Goal: Information Seeking & Learning: Learn about a topic

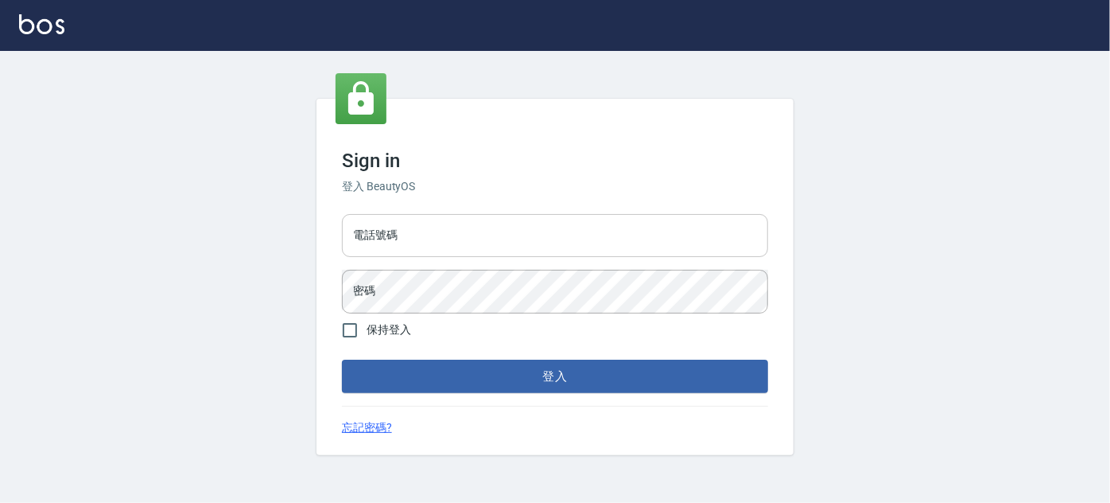
click at [429, 247] on input "電話號碼" at bounding box center [555, 235] width 426 height 43
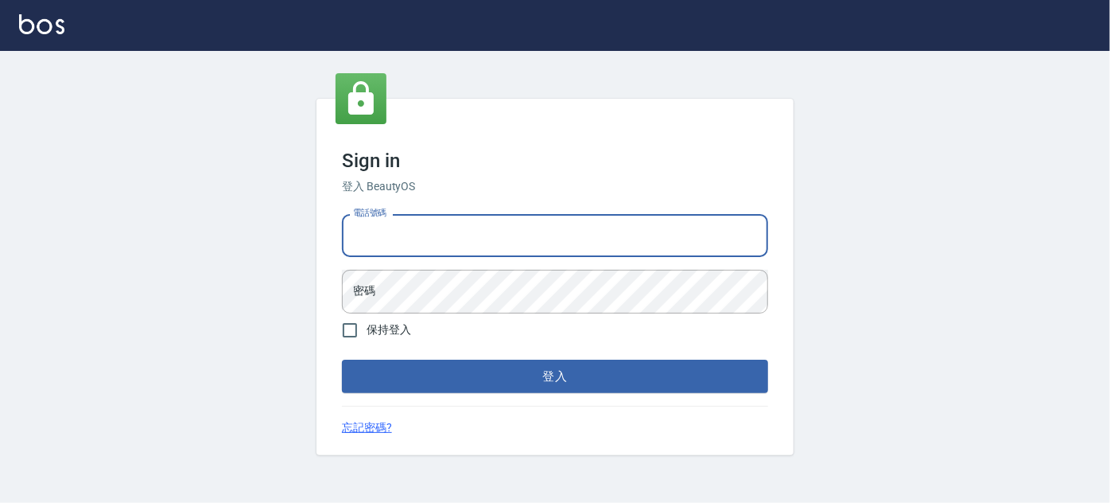
type input "0989189977"
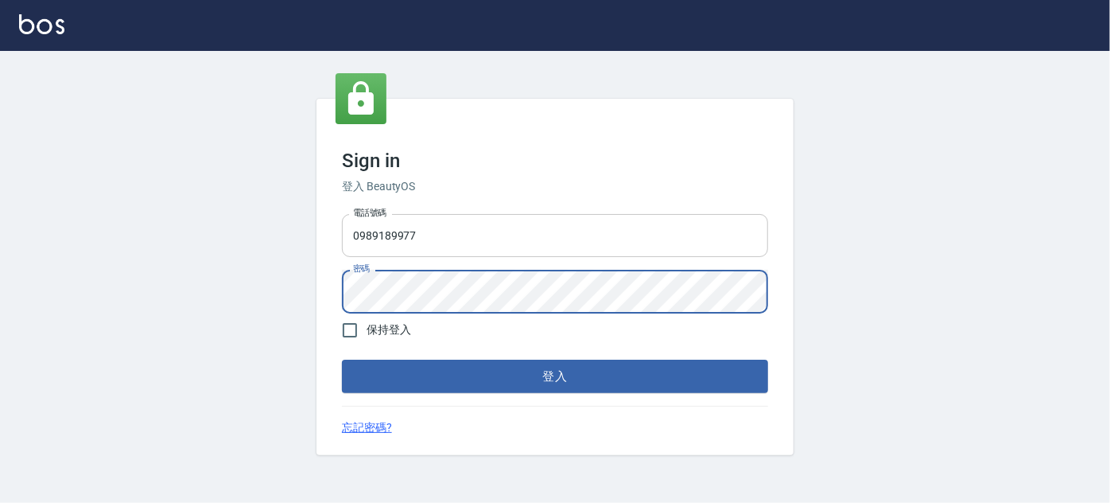
click at [342, 359] on button "登入" at bounding box center [555, 375] width 426 height 33
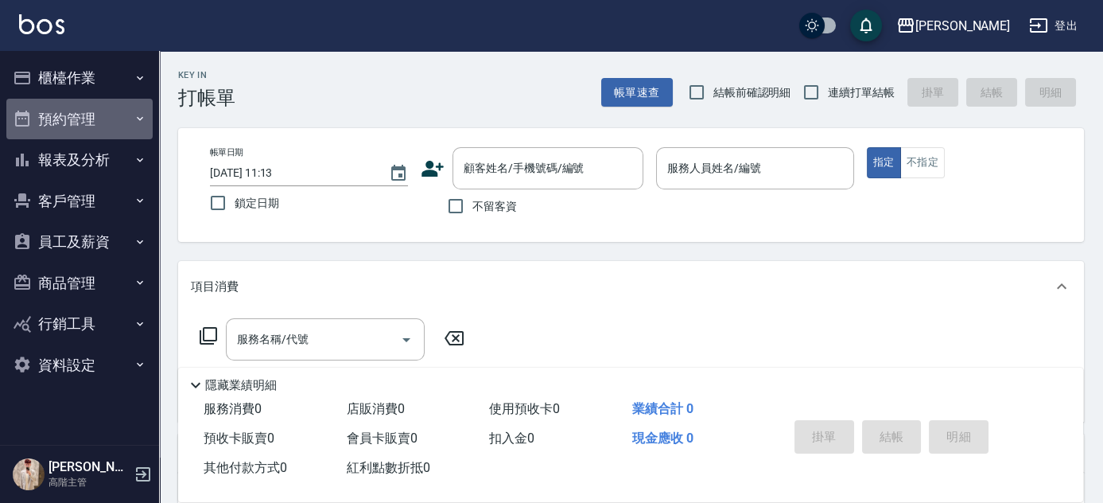
click at [59, 116] on button "預約管理" at bounding box center [79, 119] width 146 height 41
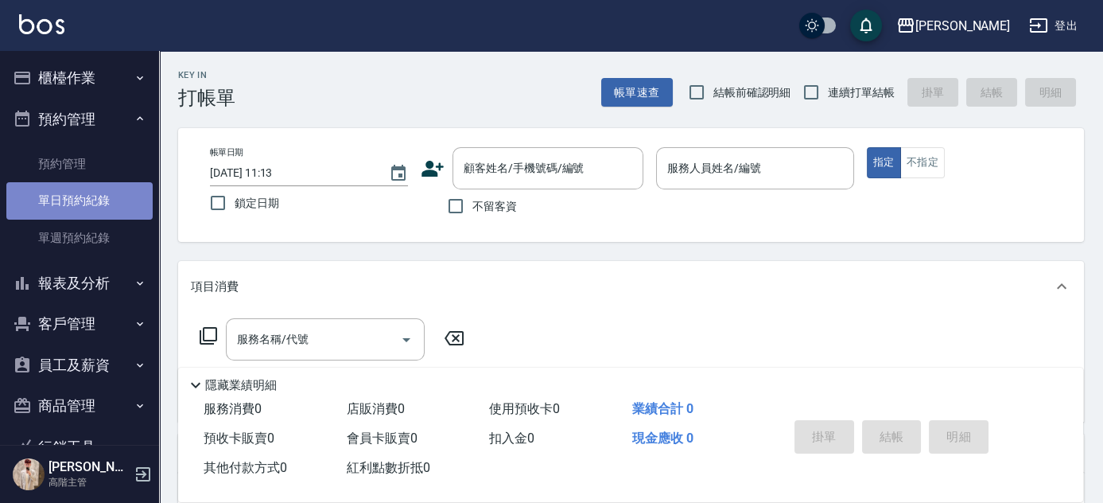
click at [91, 203] on link "單日預約紀錄" at bounding box center [79, 200] width 146 height 37
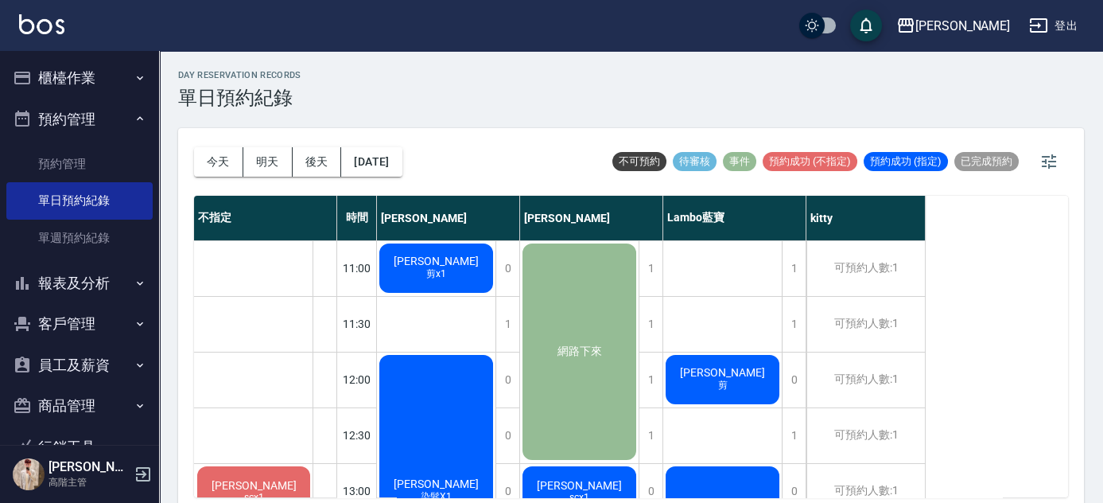
drag, startPoint x: 1059, startPoint y: 243, endPoint x: 1064, endPoint y: 275, distance: 33.0
click at [1064, 275] on div "不指定 時間 Rebecca瑞瑞 Eason伊森 Lambo藍寶 kitty 張皓瑋 scx1 廖S S+CX1 11:00 11:30 12:00 12:3…" at bounding box center [631, 346] width 874 height 301
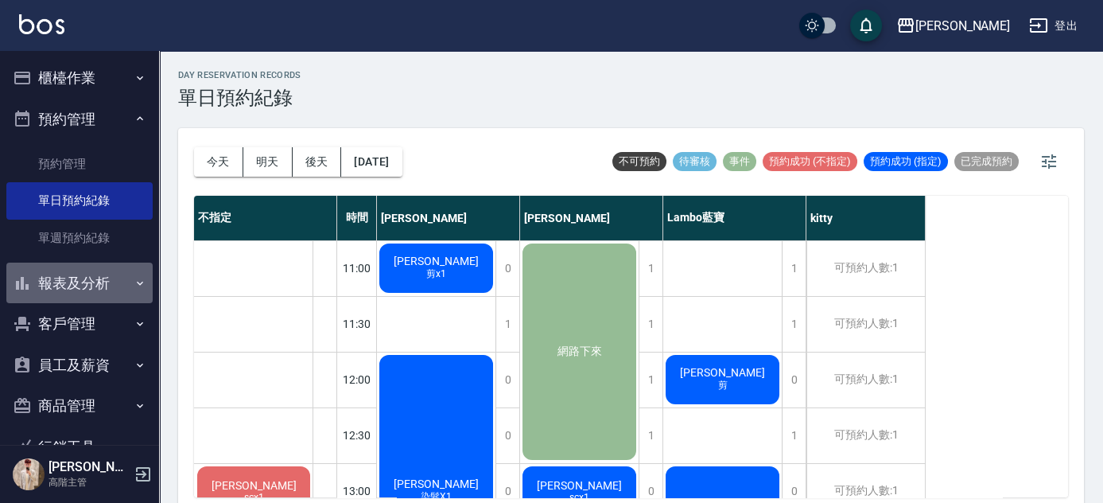
click at [118, 285] on button "報表及分析" at bounding box center [79, 282] width 146 height 41
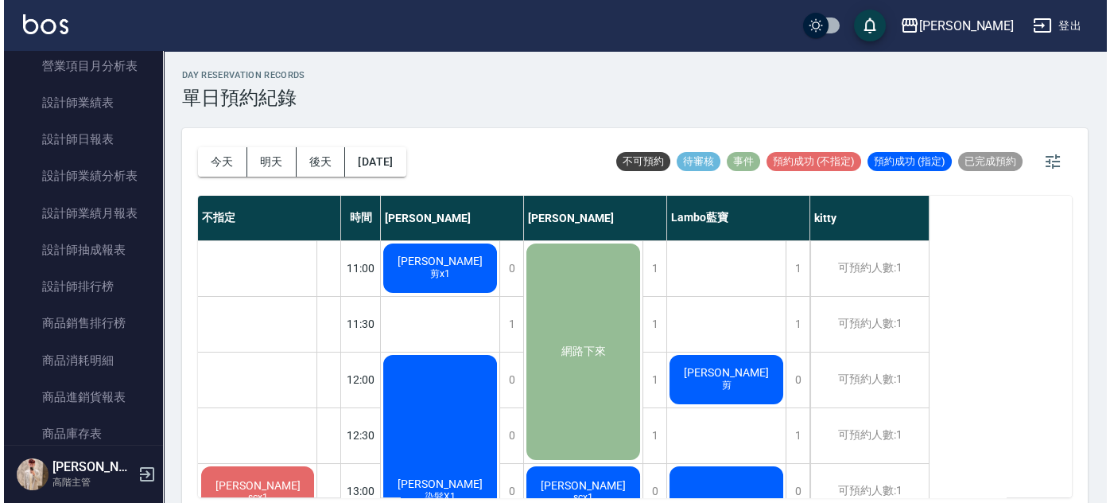
scroll to position [744, 0]
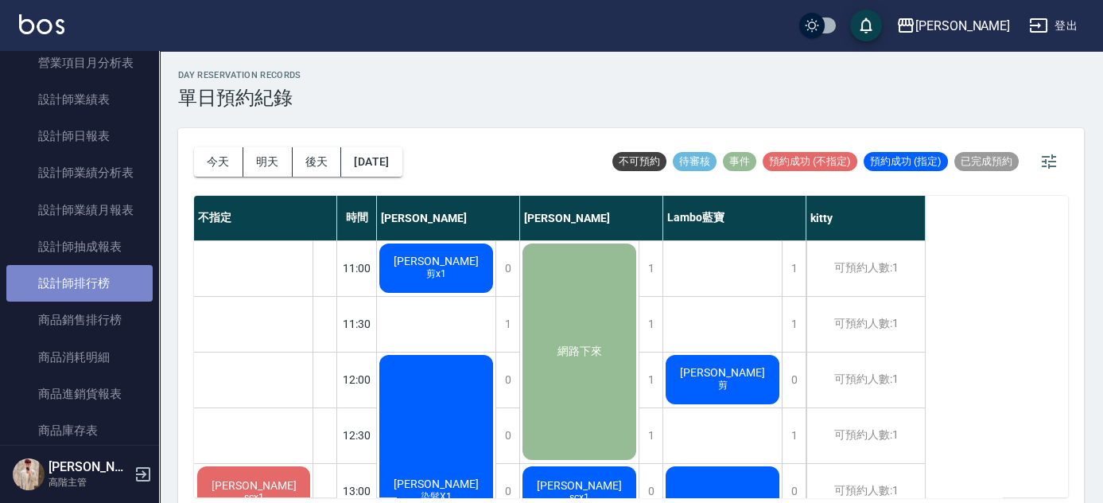
click at [114, 283] on link "設計師排行榜" at bounding box center [79, 283] width 146 height 37
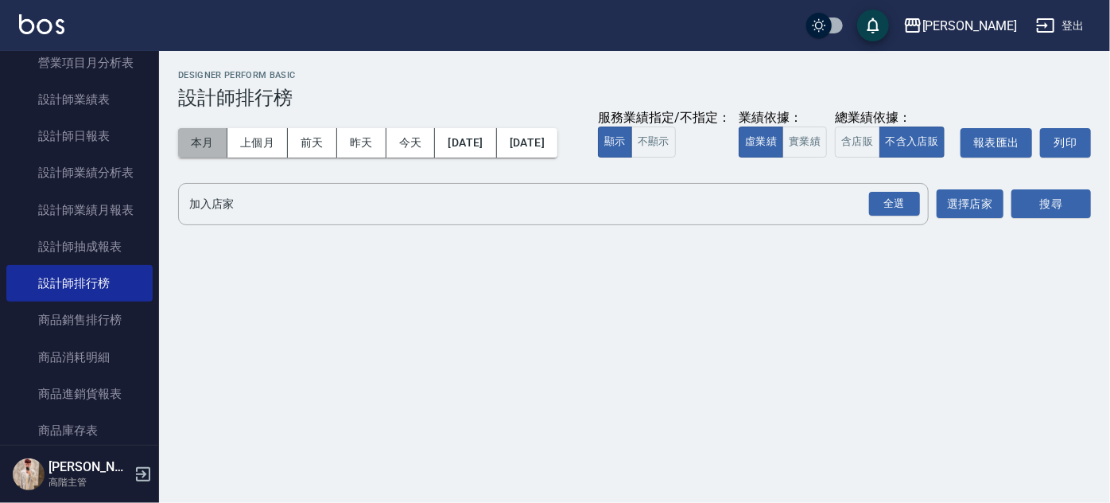
click at [203, 148] on button "本月" at bounding box center [202, 142] width 49 height 29
click at [897, 216] on div "全選" at bounding box center [894, 204] width 51 height 25
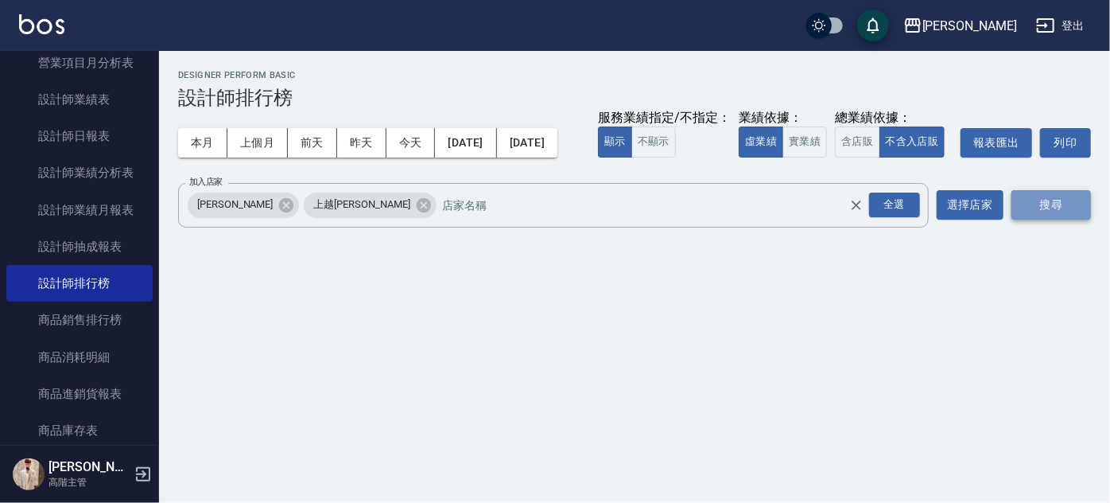
click at [1065, 219] on button "搜尋" at bounding box center [1052, 204] width 80 height 29
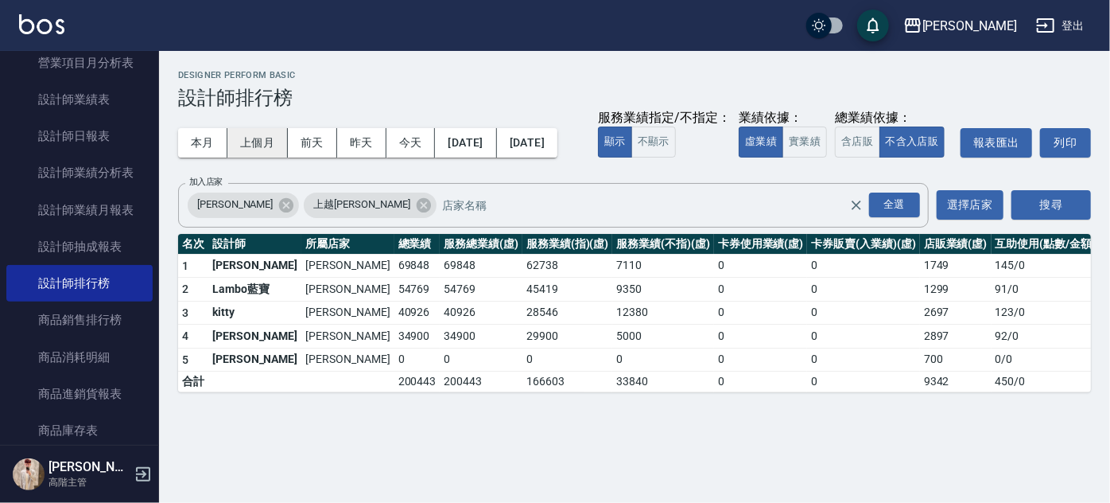
click at [239, 139] on button "上個月" at bounding box center [257, 142] width 60 height 29
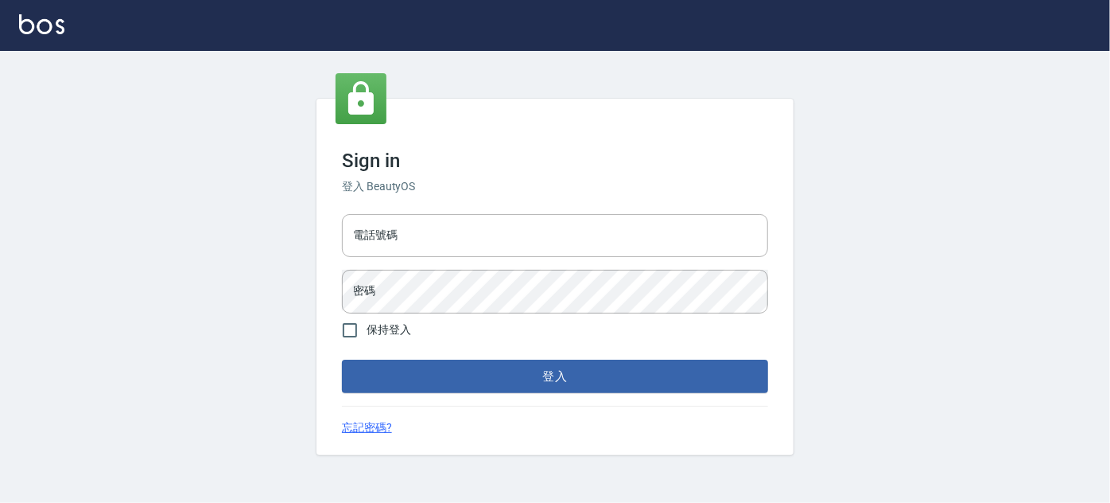
click at [450, 258] on div "電話號碼 電話號碼 密碼 密碼" at bounding box center [555, 263] width 439 height 111
click at [458, 249] on input "電話號碼" at bounding box center [555, 235] width 426 height 43
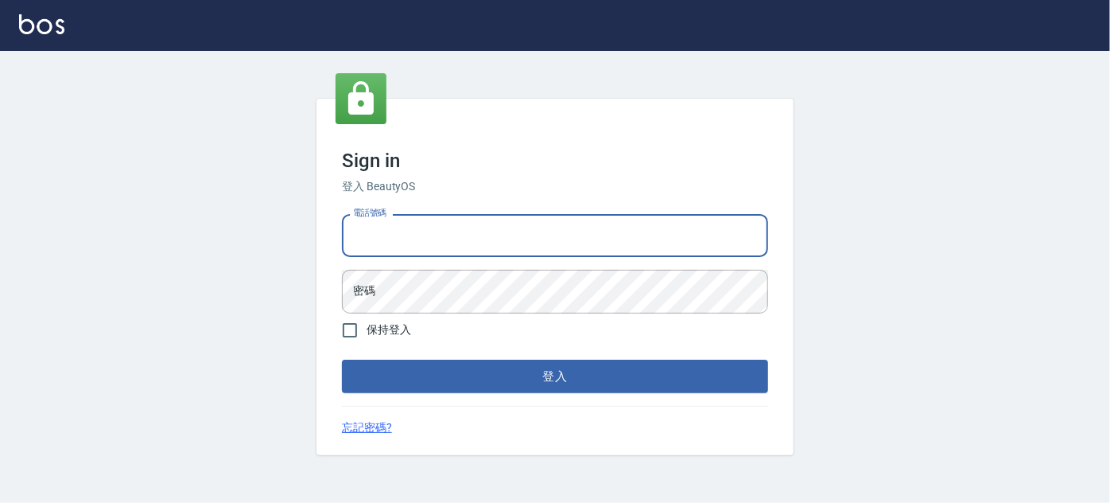
type input "0989189977"
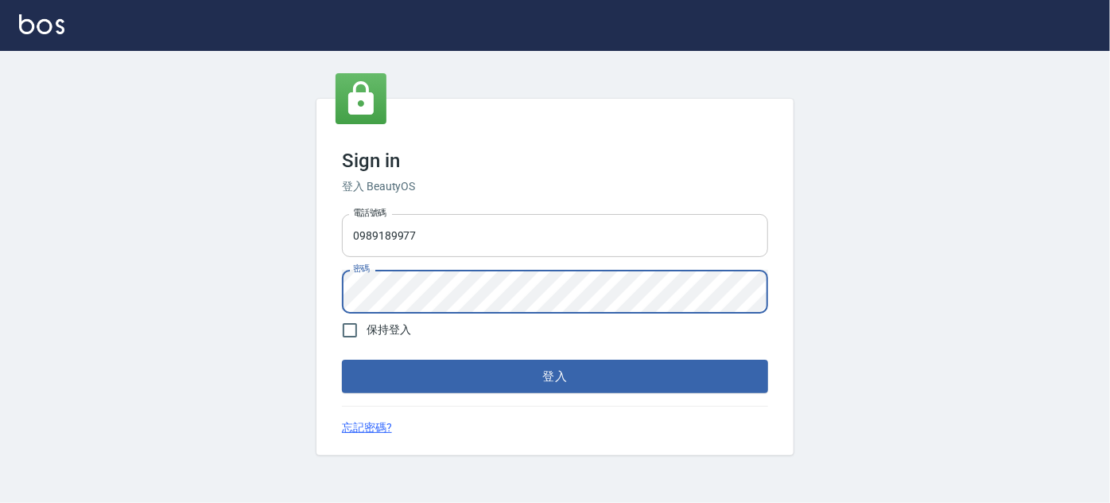
click at [342, 359] on button "登入" at bounding box center [555, 375] width 426 height 33
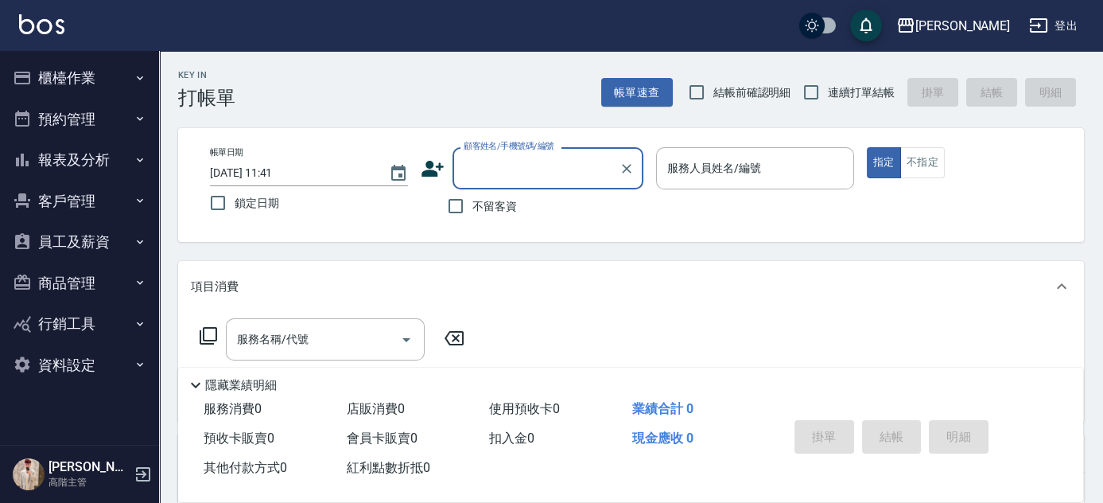
click at [129, 157] on button "報表及分析" at bounding box center [79, 159] width 146 height 41
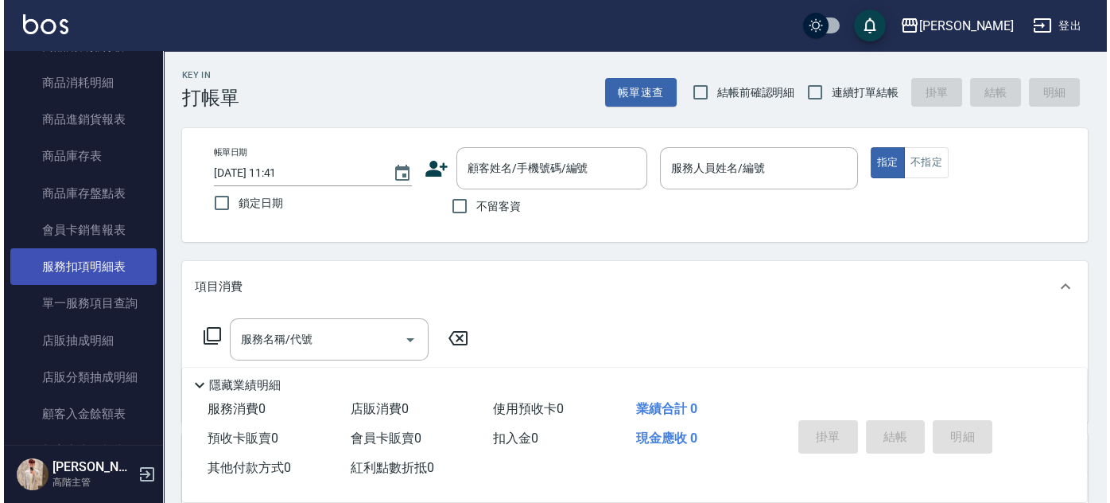
scroll to position [939, 0]
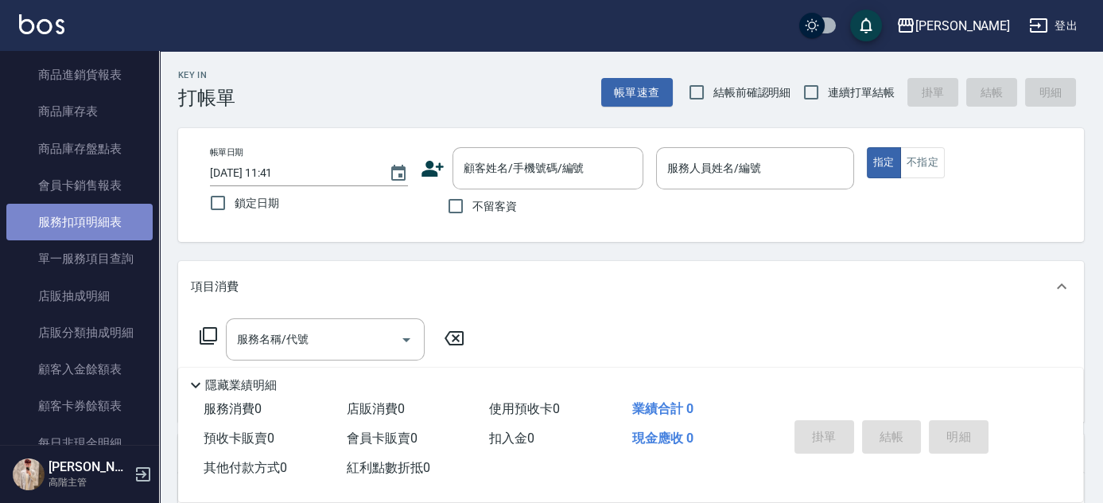
click at [116, 223] on link "服務扣項明細表" at bounding box center [79, 222] width 146 height 37
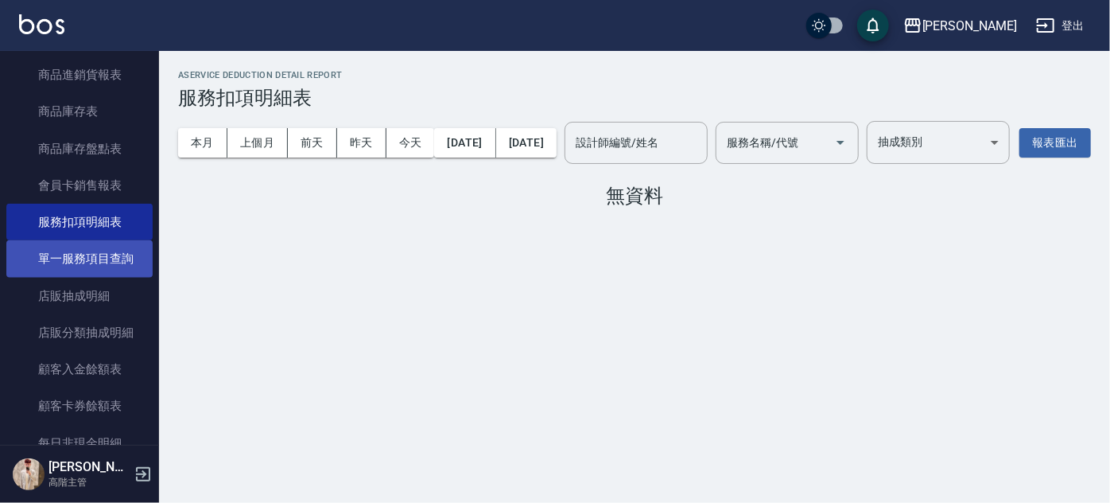
click at [127, 256] on link "單一服務項目查詢" at bounding box center [79, 258] width 146 height 37
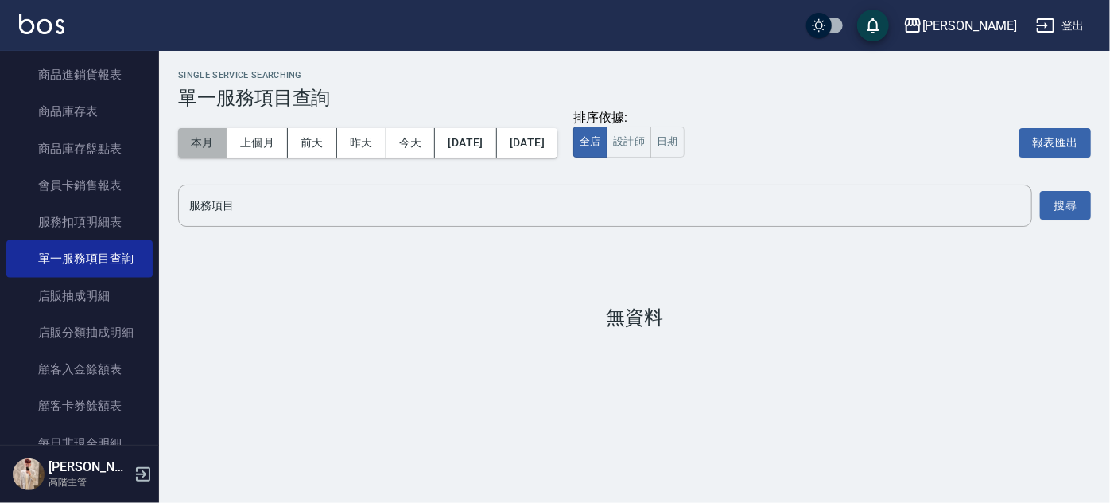
click at [217, 150] on button "本月" at bounding box center [202, 142] width 49 height 29
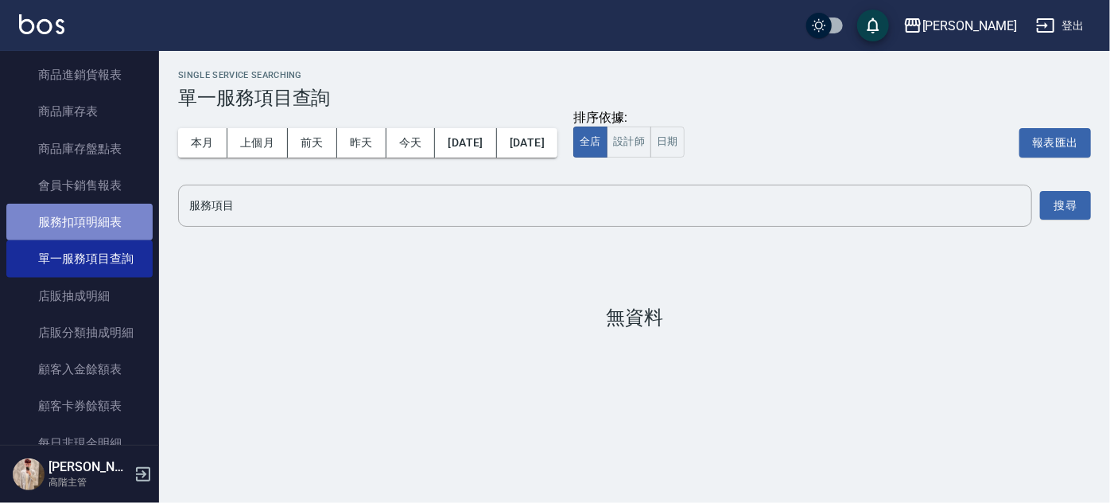
click at [123, 219] on link "服務扣項明細表" at bounding box center [79, 222] width 146 height 37
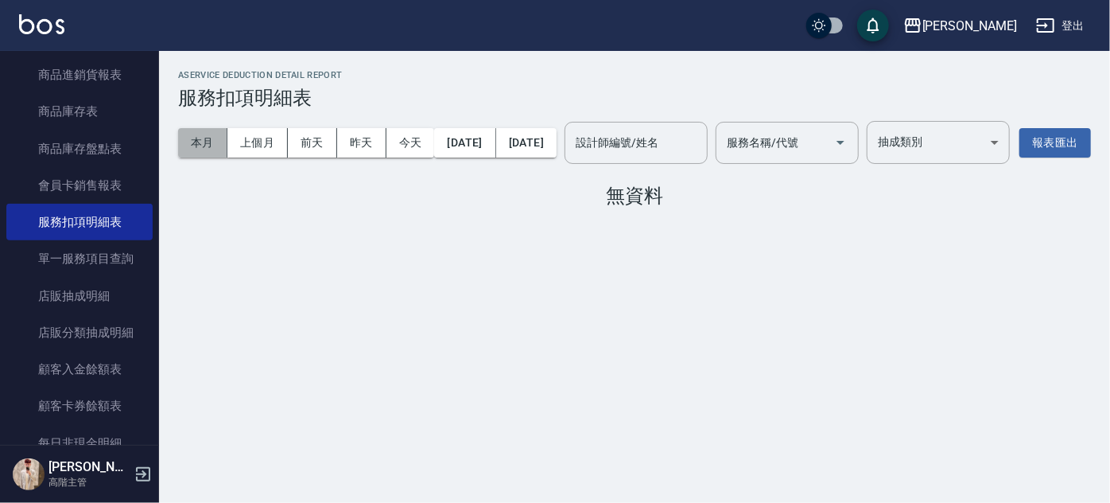
click at [211, 131] on button "本月" at bounding box center [202, 142] width 49 height 29
click at [828, 138] on input "服務名稱/代號" at bounding box center [775, 143] width 105 height 28
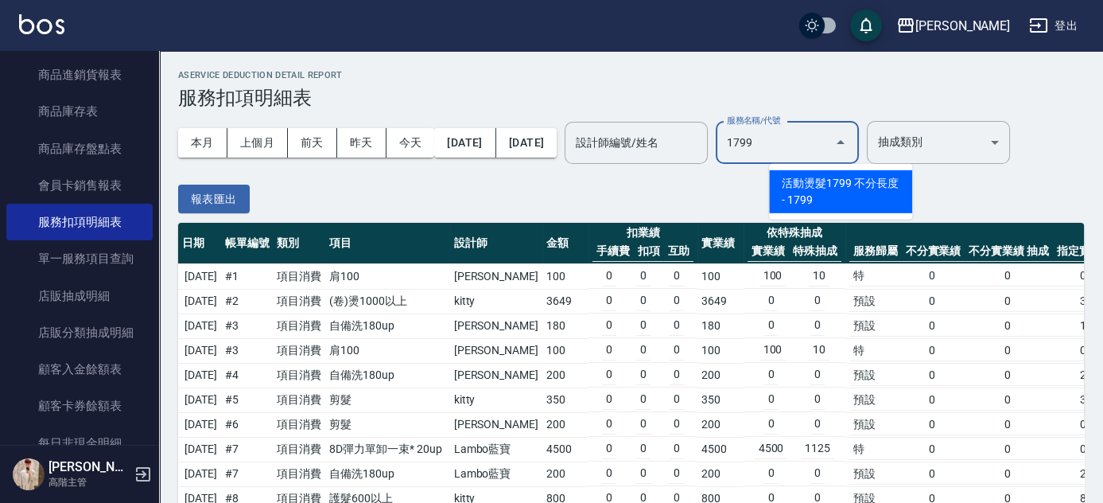
click at [877, 186] on span "活動燙髮1799 不分長度 - 1799" at bounding box center [840, 191] width 143 height 43
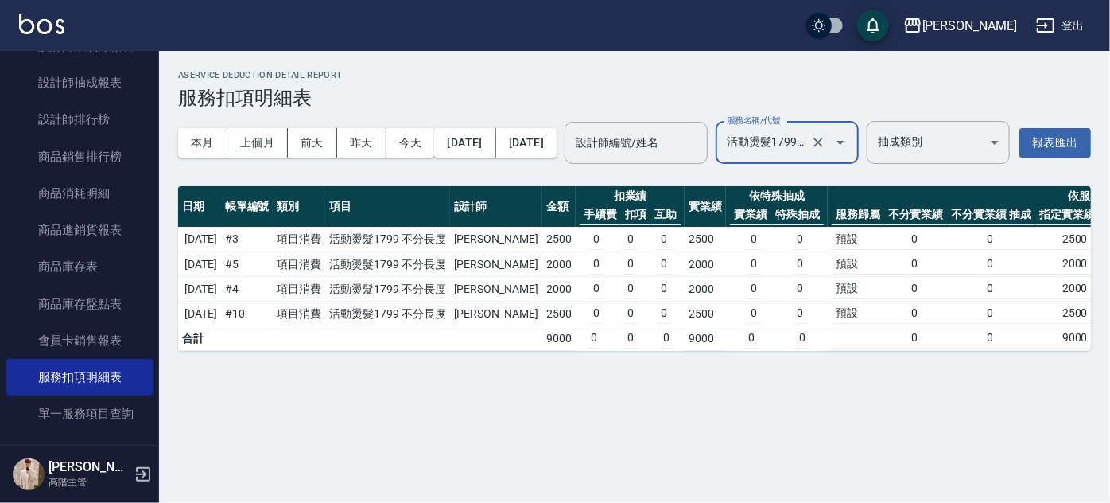
scroll to position [798, 0]
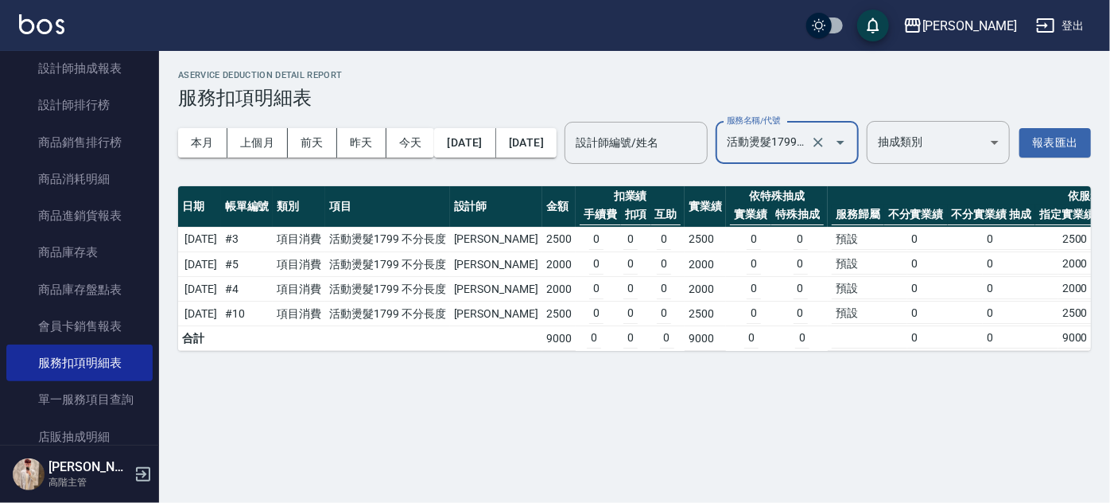
type input "活動燙髮1799 不分長度"
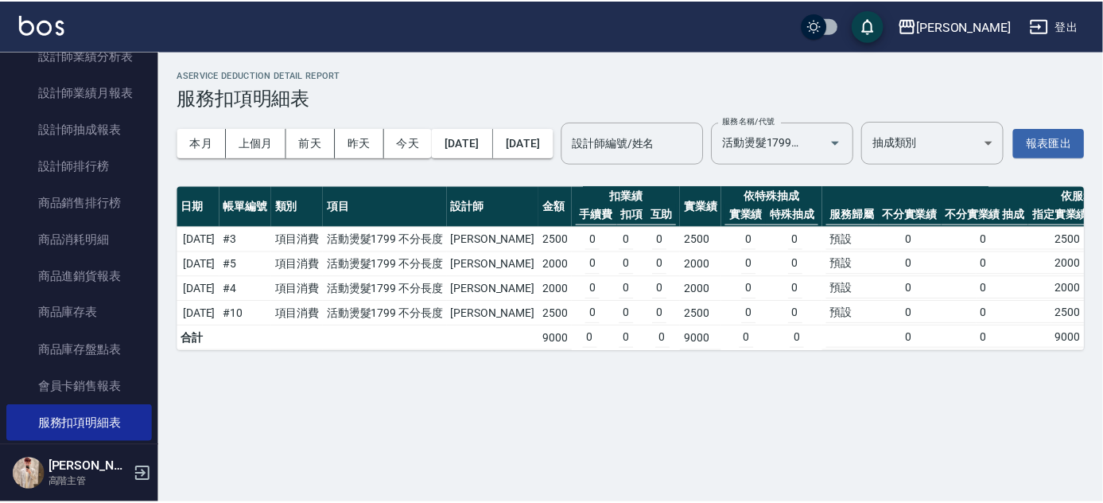
scroll to position [656, 0]
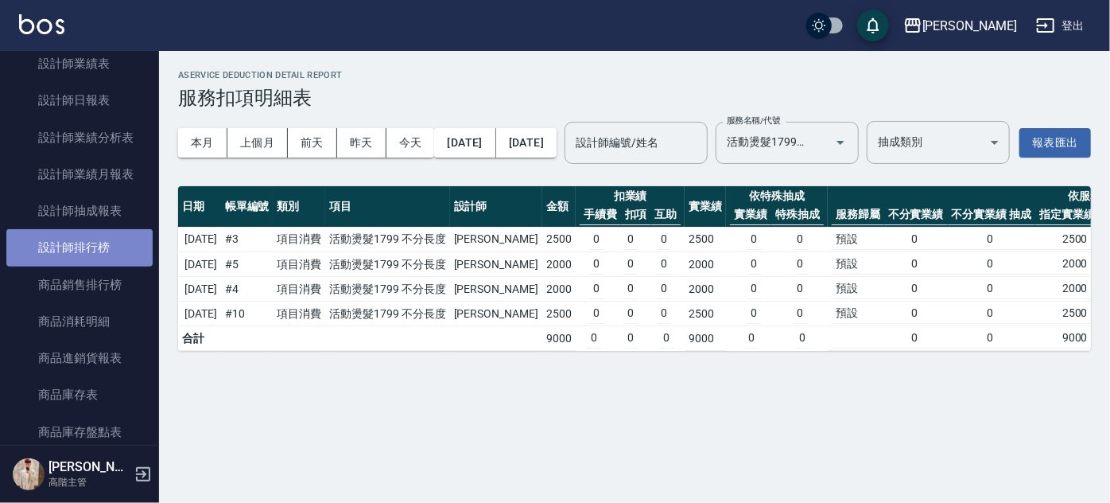
click at [124, 260] on link "設計師排行榜" at bounding box center [79, 247] width 146 height 37
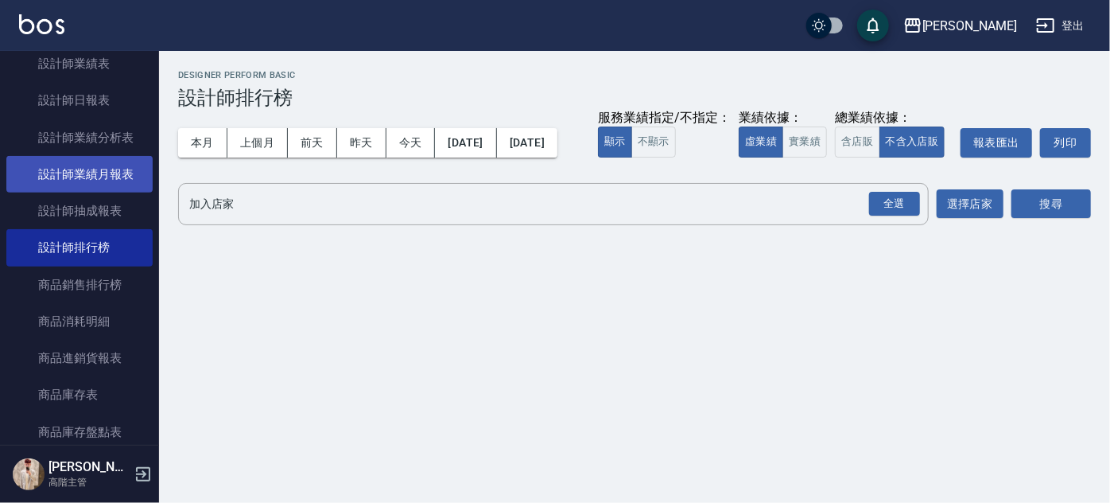
click at [110, 178] on link "設計師業績月報表" at bounding box center [79, 174] width 146 height 37
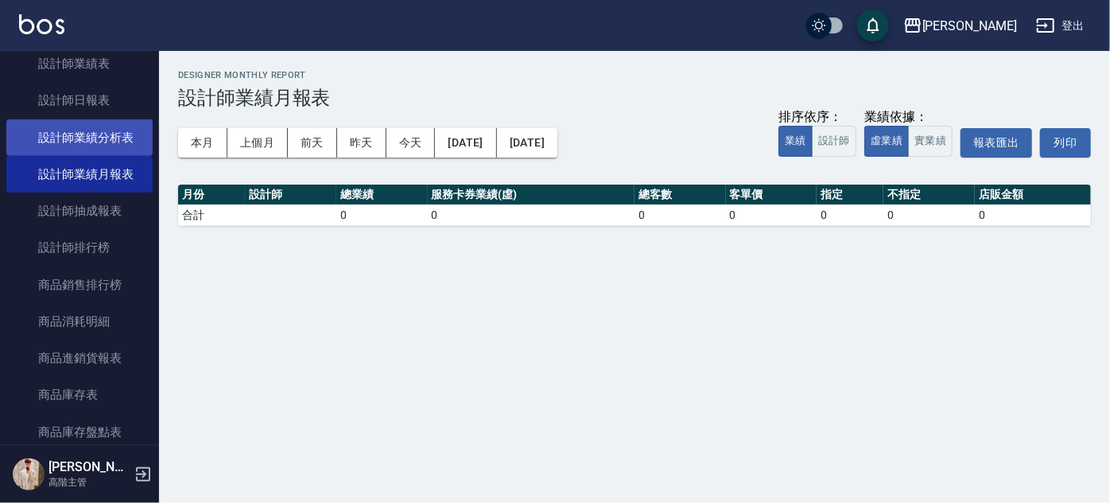
click at [130, 142] on link "設計師業績分析表" at bounding box center [79, 137] width 146 height 37
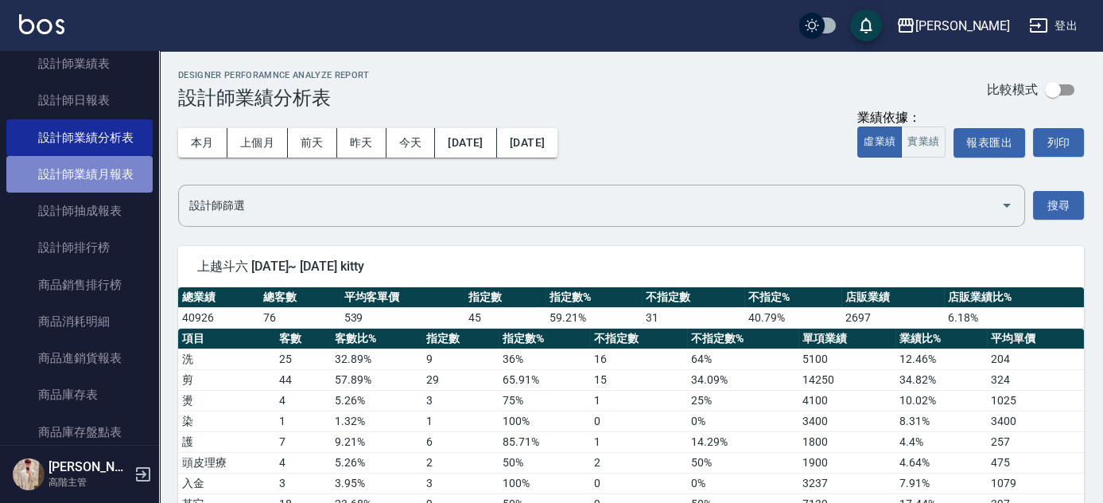
click at [117, 167] on link "設計師業績月報表" at bounding box center [79, 174] width 146 height 37
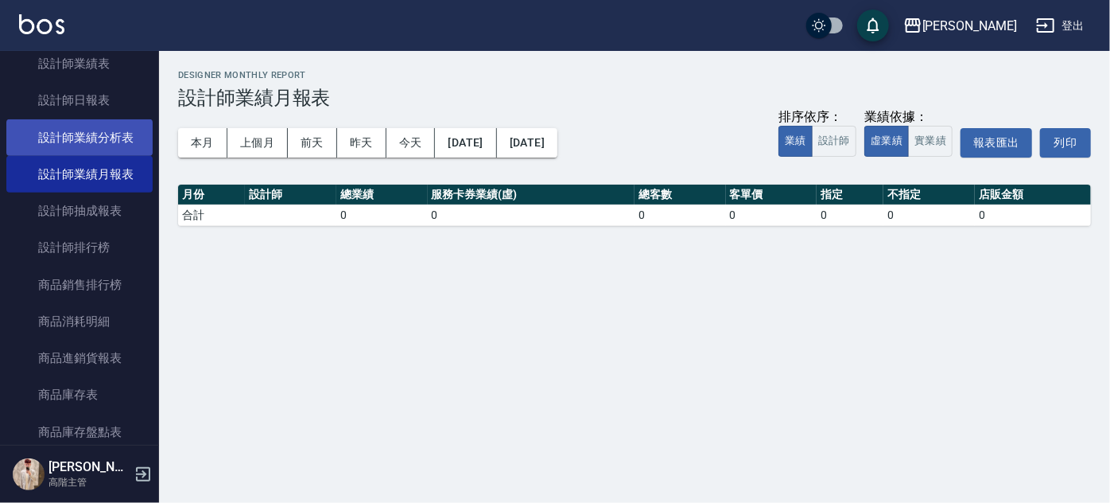
click at [137, 141] on link "設計師業績分析表" at bounding box center [79, 137] width 146 height 37
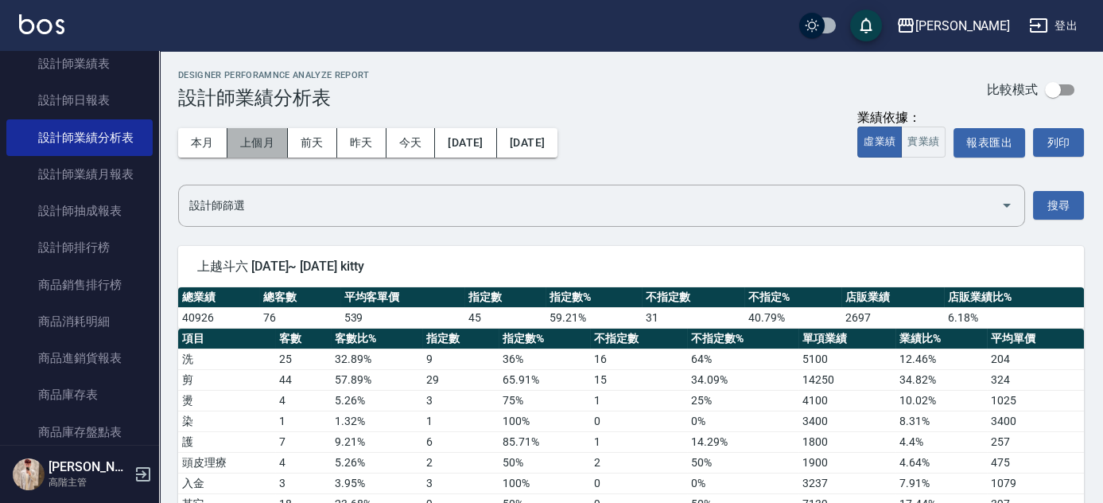
click at [243, 150] on button "上個月" at bounding box center [257, 142] width 60 height 29
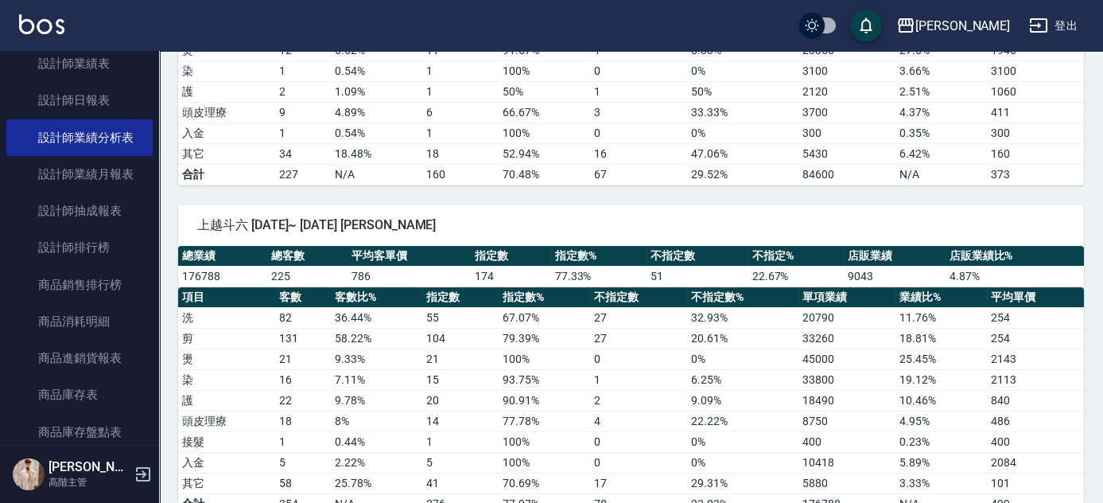
scroll to position [1007, 0]
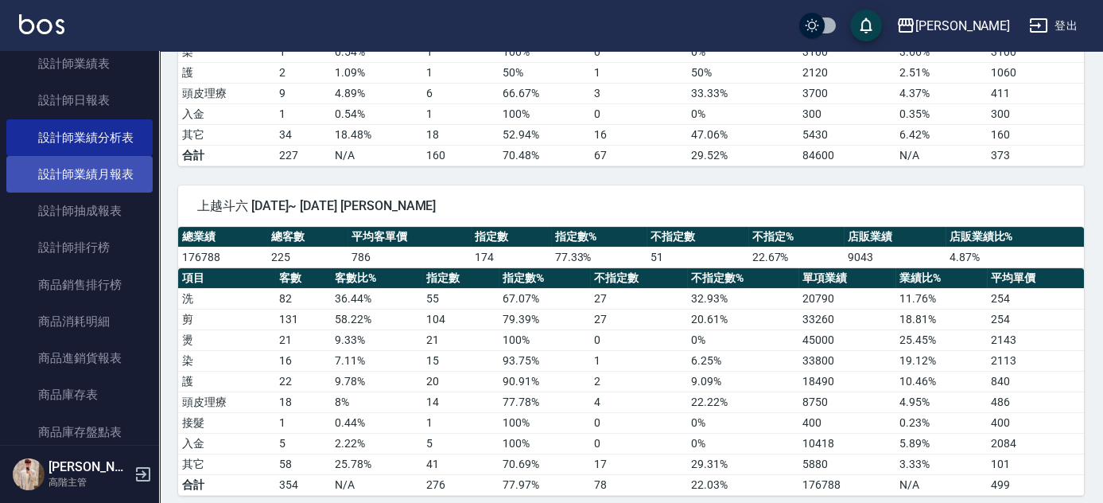
click at [118, 173] on link "設計師業績月報表" at bounding box center [79, 174] width 146 height 37
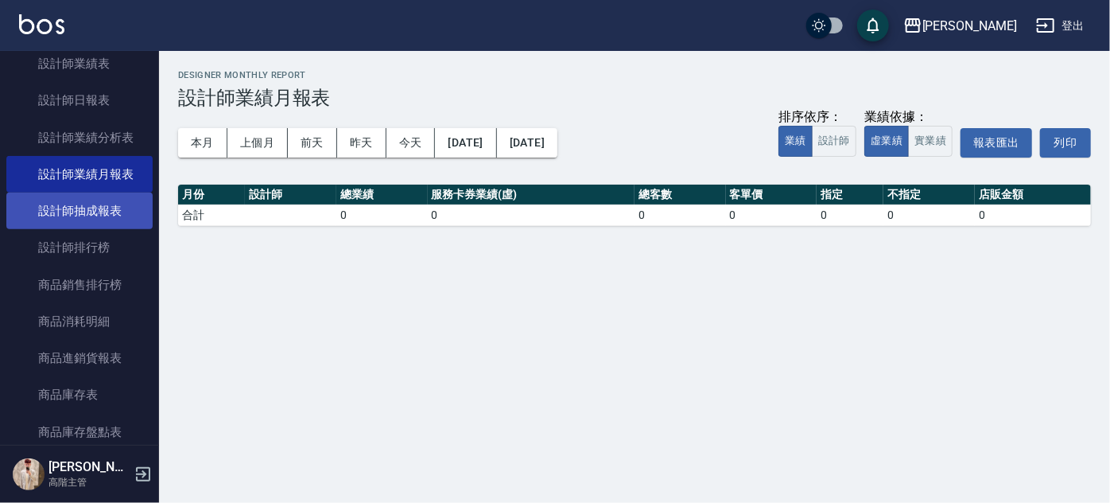
click at [136, 203] on link "設計師抽成報表" at bounding box center [79, 210] width 146 height 37
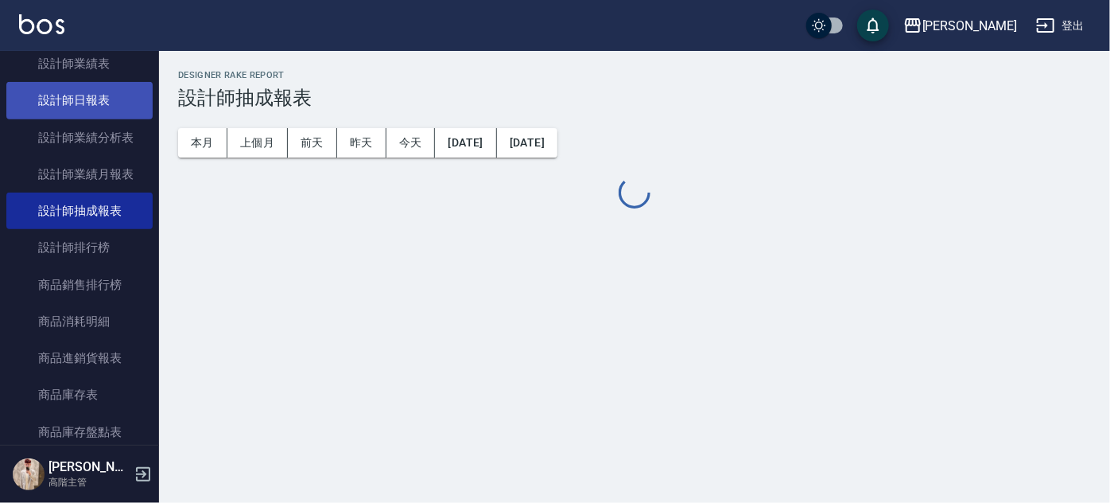
click at [118, 116] on link "設計師日報表" at bounding box center [79, 100] width 146 height 37
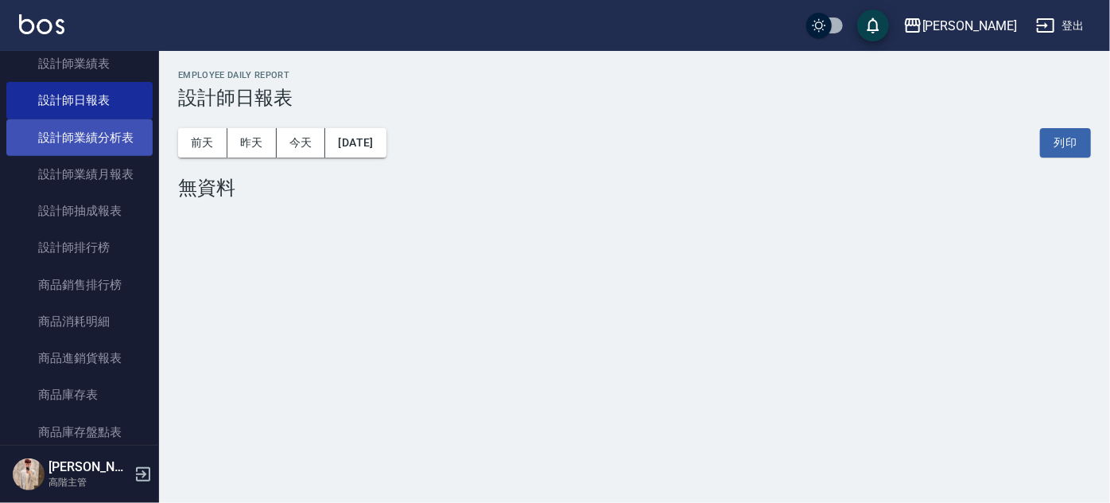
click at [129, 146] on link "設計師業績分析表" at bounding box center [79, 137] width 146 height 37
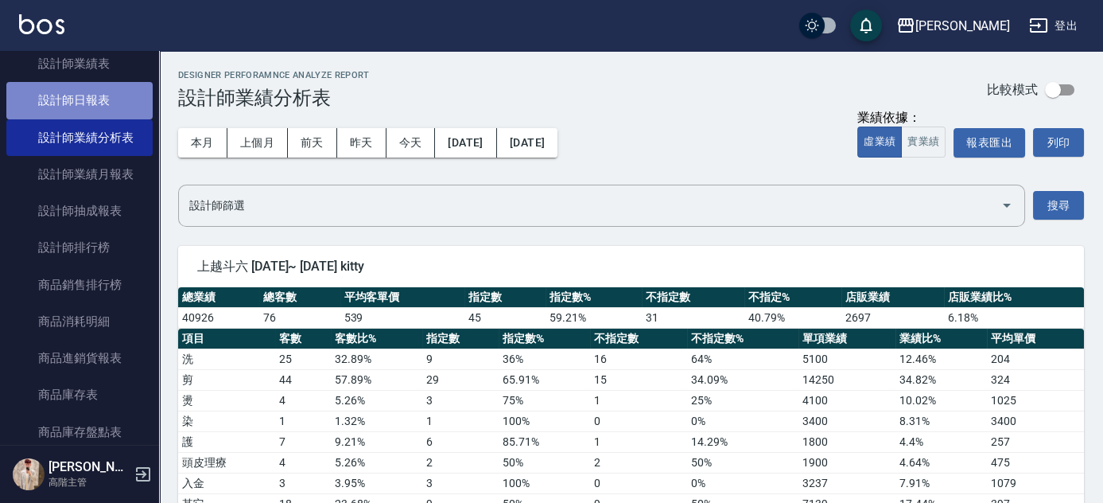
click at [128, 107] on link "設計師日報表" at bounding box center [79, 100] width 146 height 37
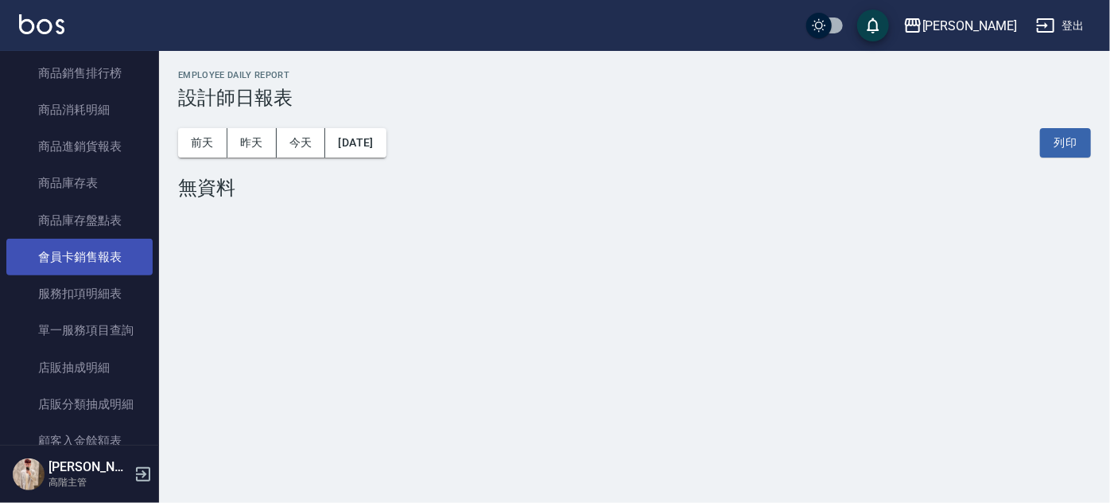
scroll to position [873, 0]
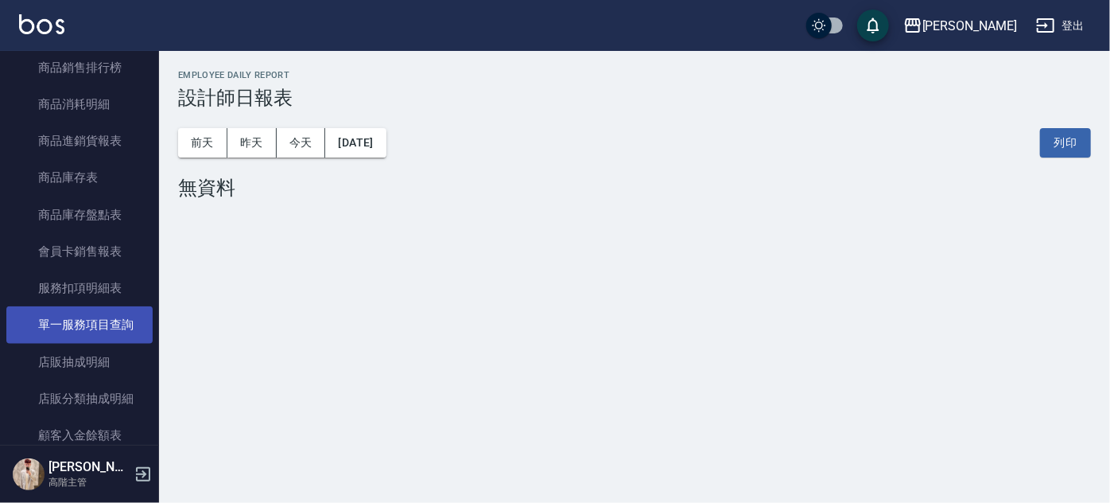
click at [122, 326] on link "單一服務項目查詢" at bounding box center [79, 324] width 146 height 37
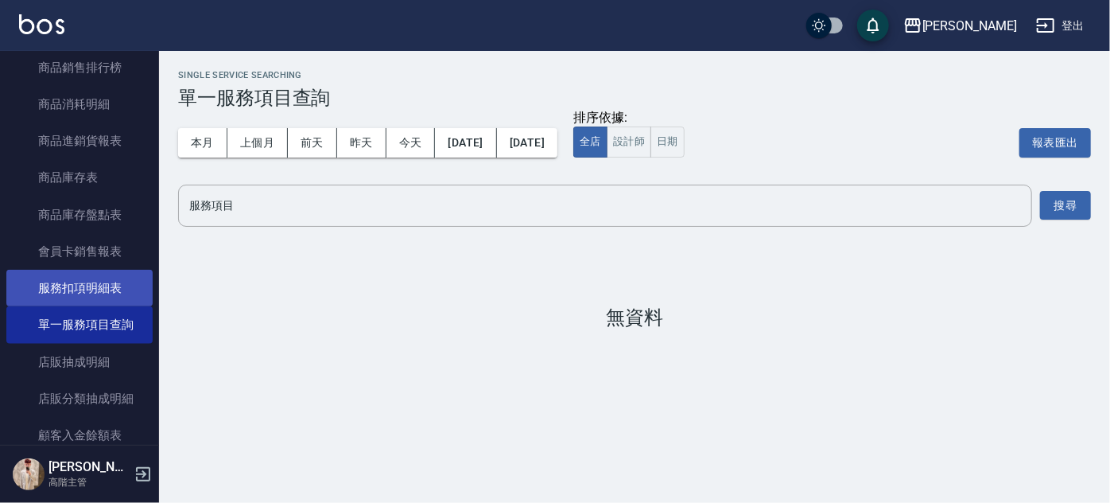
click at [120, 286] on link "服務扣項明細表" at bounding box center [79, 288] width 146 height 37
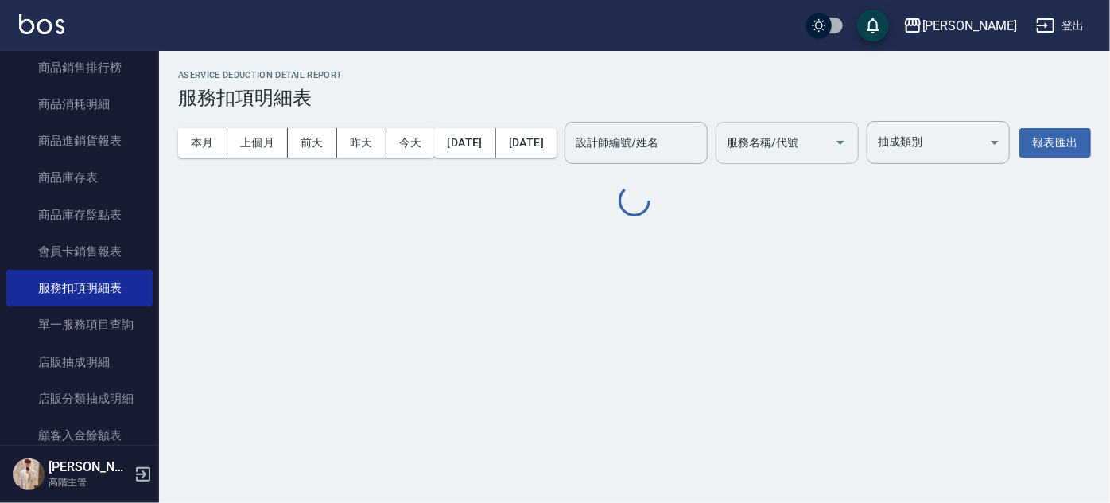
click at [828, 148] on div "服務名稱/代號 服務名稱/代號" at bounding box center [787, 143] width 143 height 42
click at [843, 315] on div "AService Deduction Detail Report 服務扣項明細表 本月 上個月 [DATE] [DATE] [DATE] [DATE] [DA…" at bounding box center [555, 251] width 1110 height 503
